Goal: Register for event/course

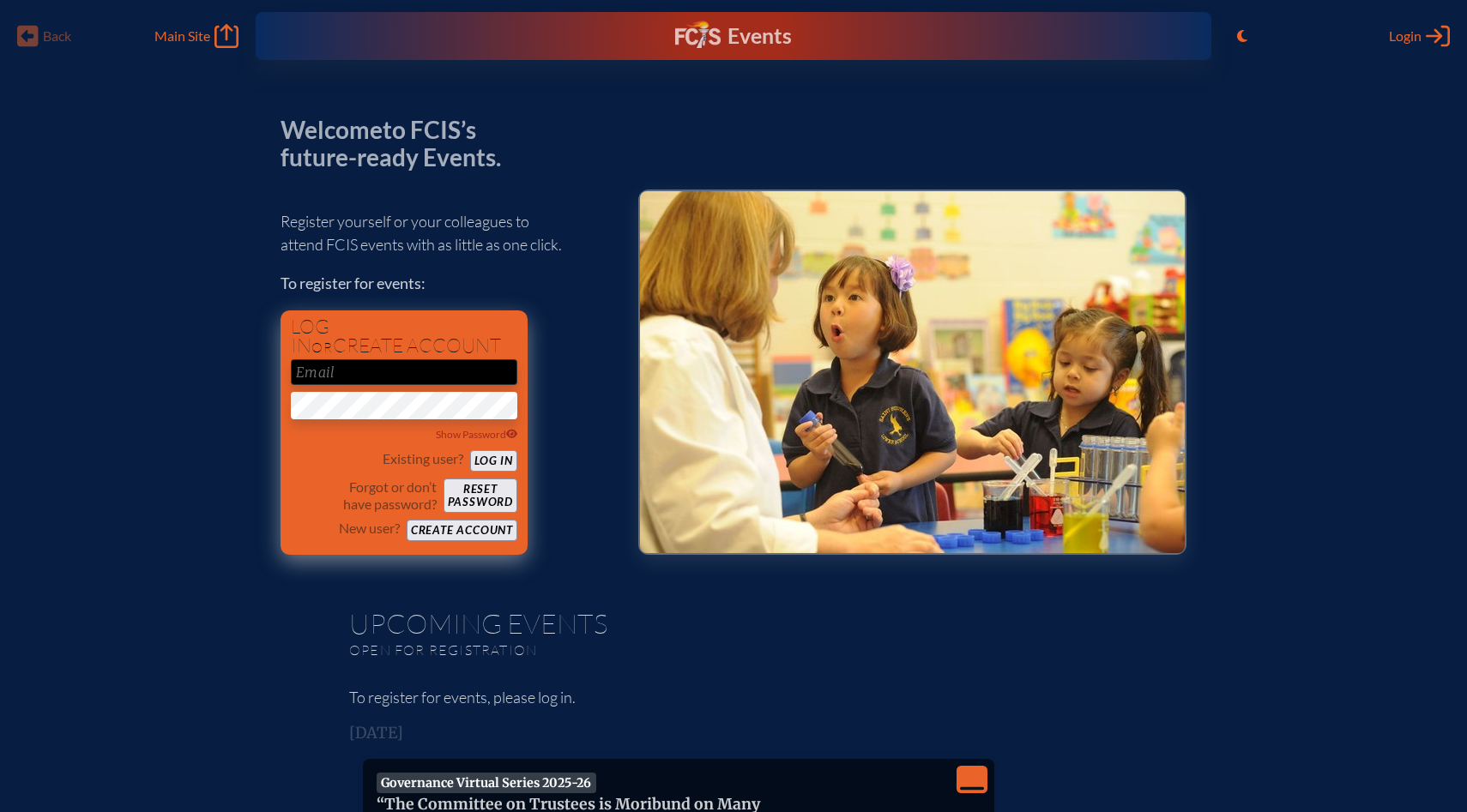
type input "[PERSON_NAME][EMAIL_ADDRESS][PERSON_NAME][PERSON_NAME][DOMAIN_NAME]"
click at [486, 466] on button "Log in" at bounding box center [493, 461] width 47 height 22
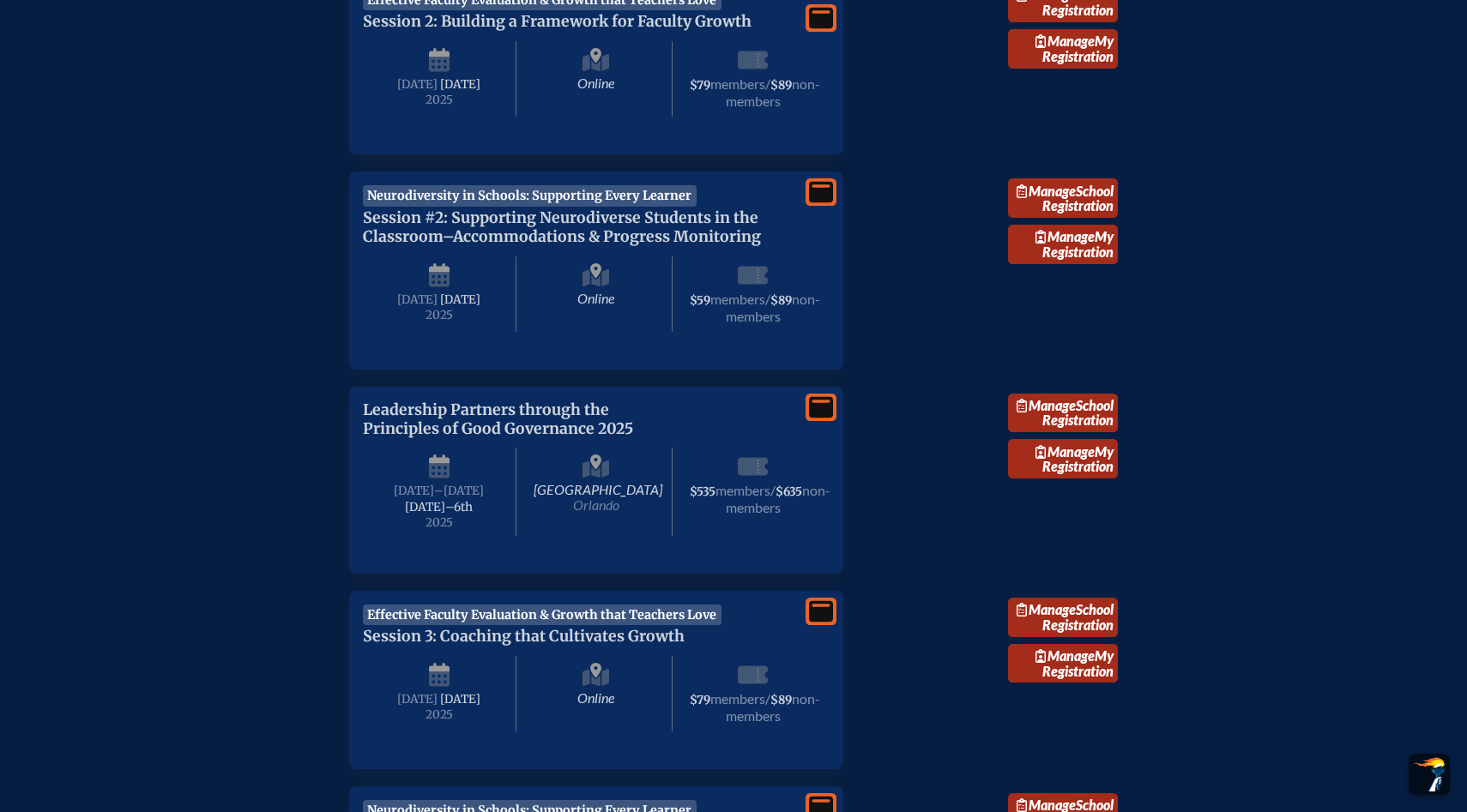
scroll to position [1086, 0]
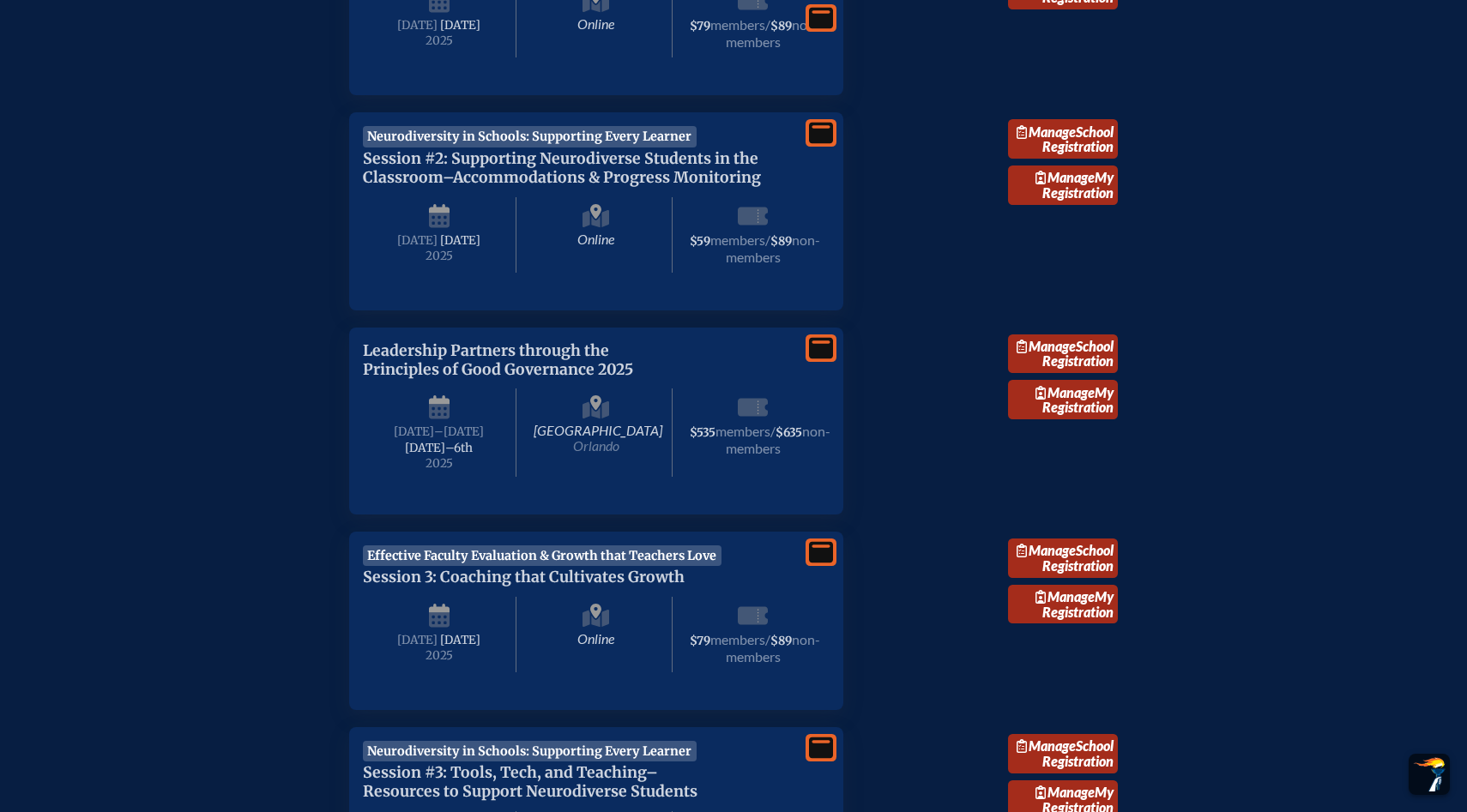
click at [541, 146] on span "Neurodiversity in Schools: Supporting Every Learner" at bounding box center [529, 137] width 334 height 21
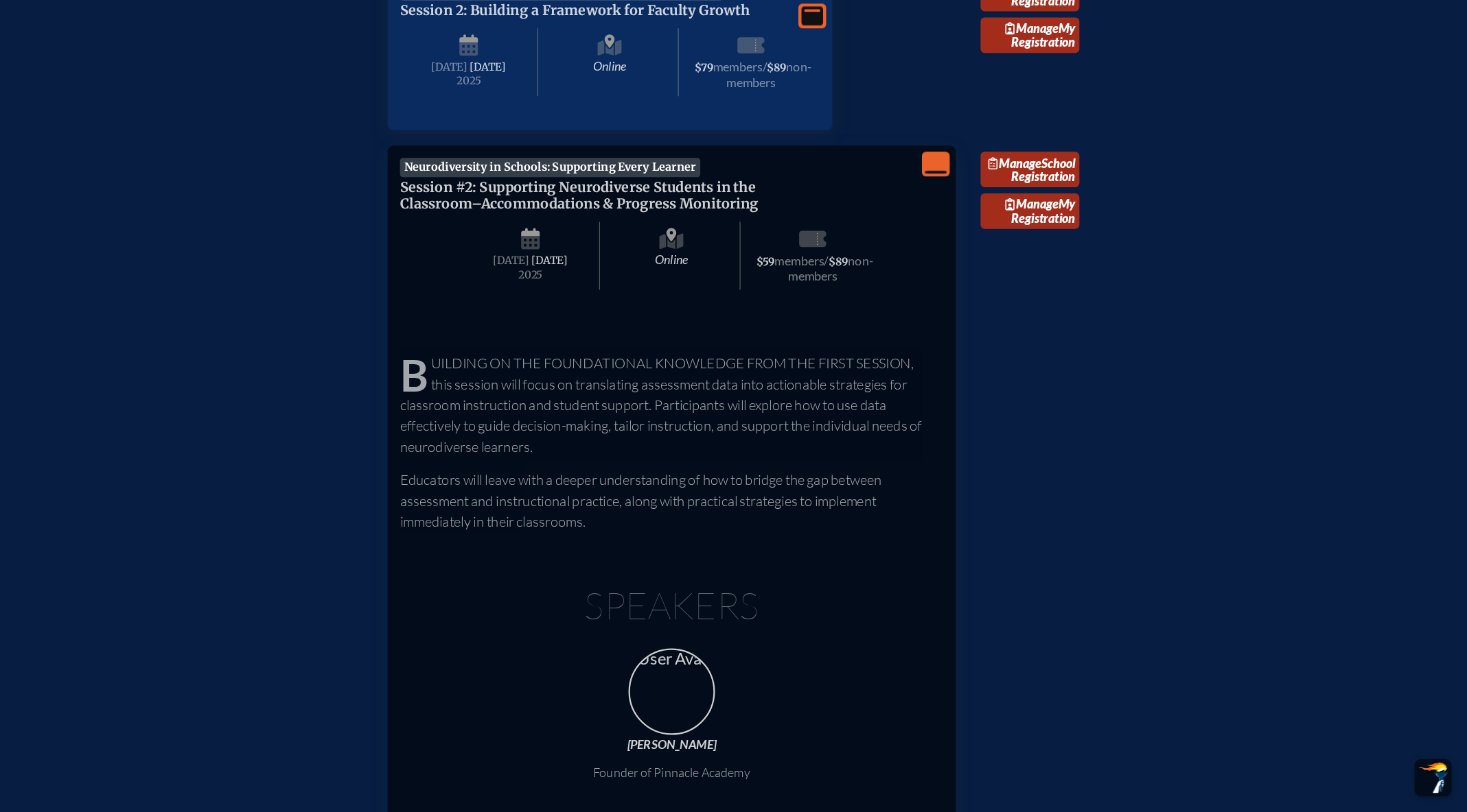
scroll to position [829, 0]
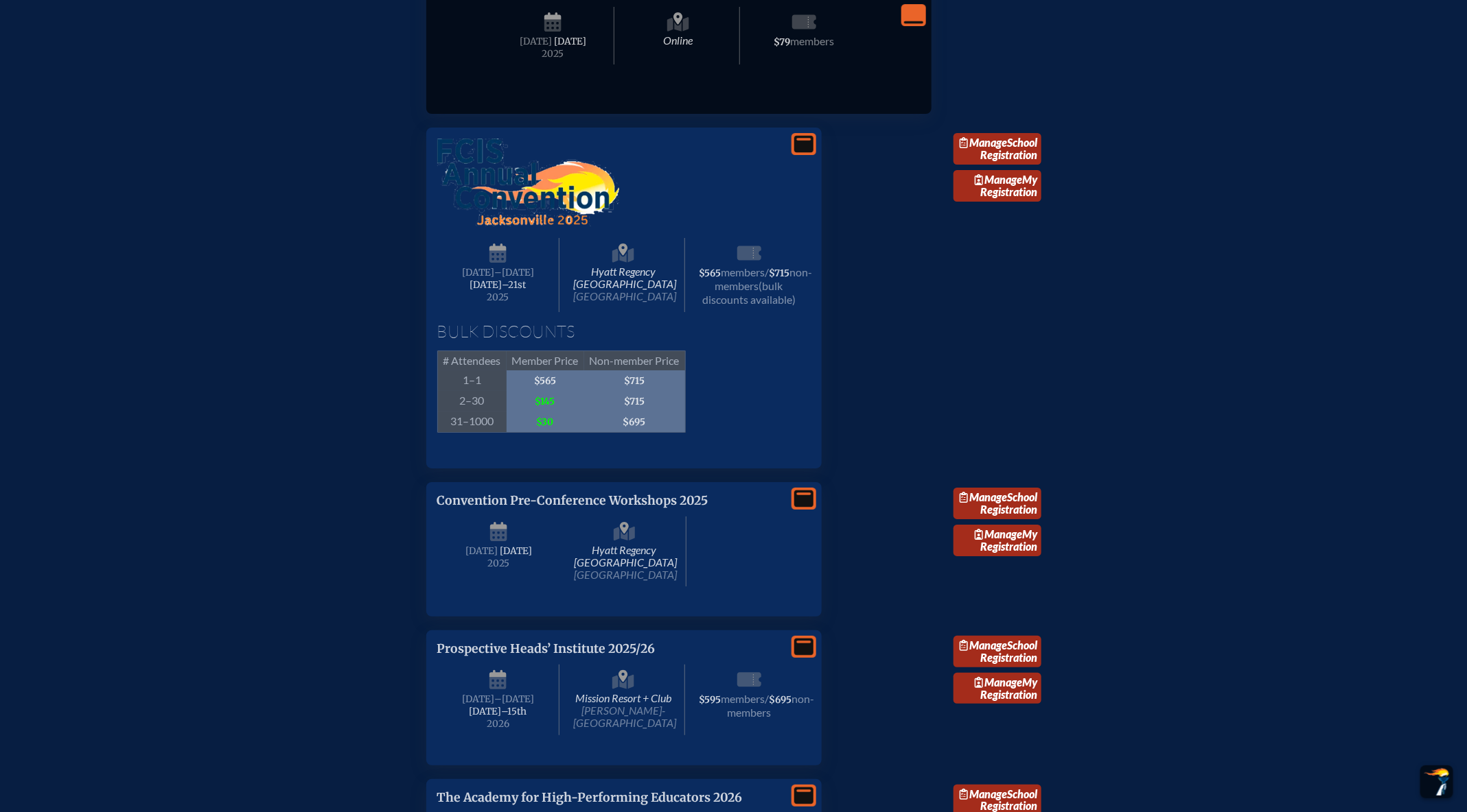
scroll to position [2746, 0]
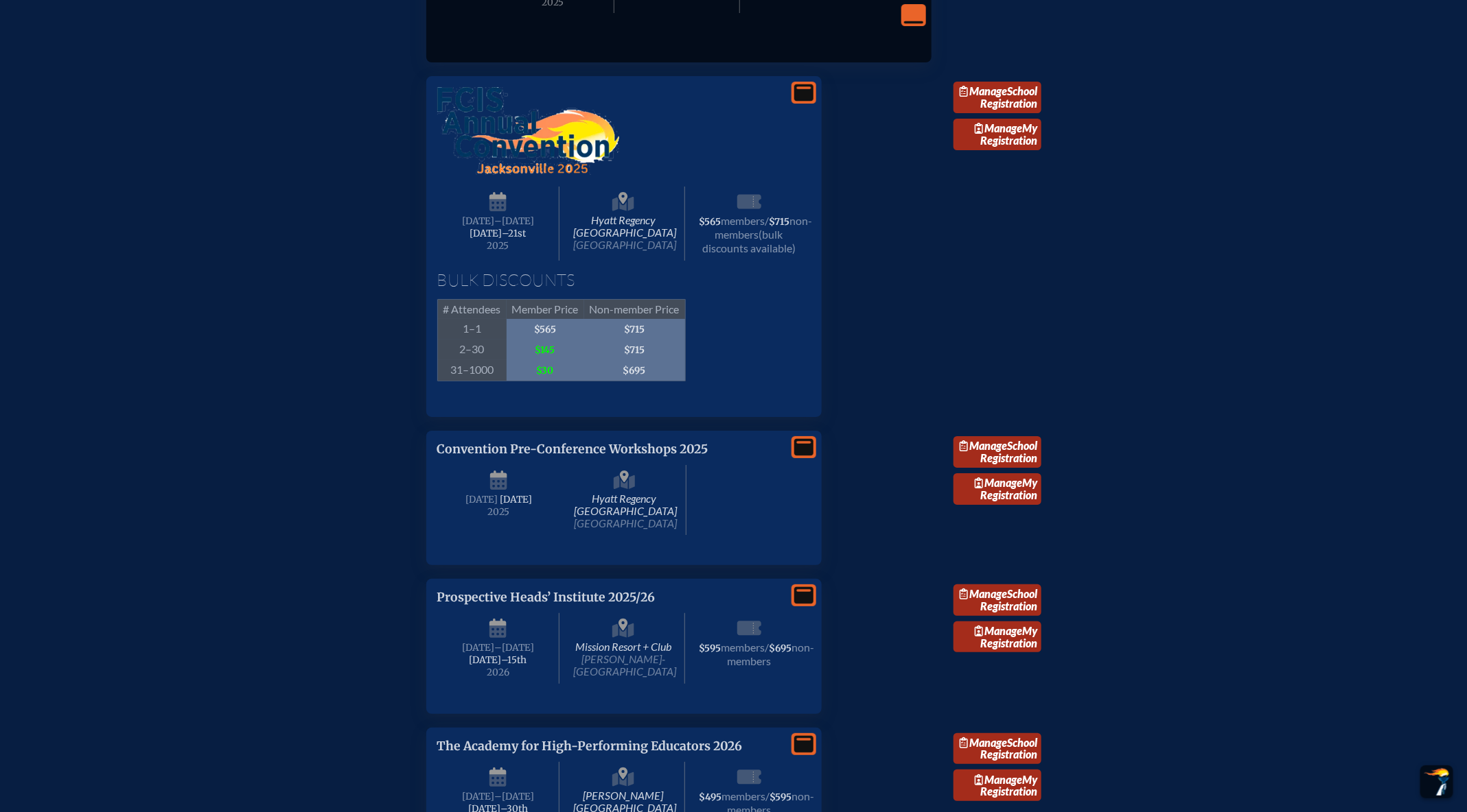
click at [474, 175] on img at bounding box center [528, 131] width 182 height 88
